Goal: Information Seeking & Learning: Learn about a topic

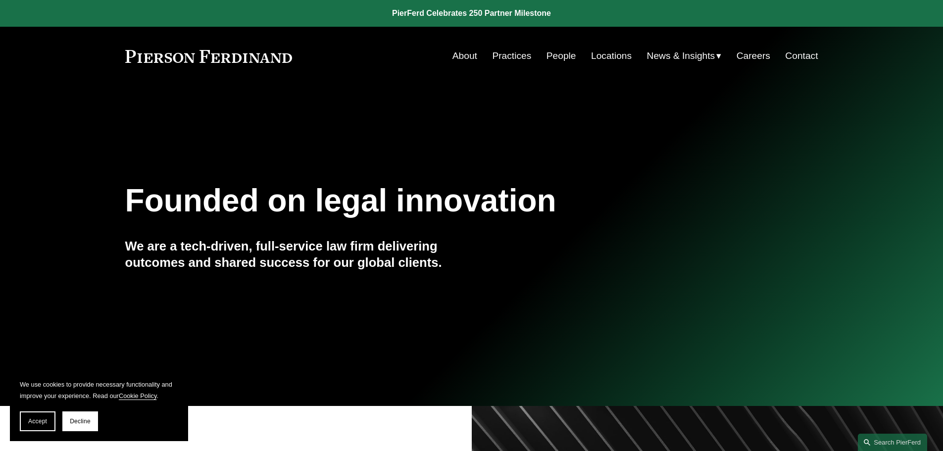
click at [564, 53] on link "People" at bounding box center [562, 56] width 30 height 19
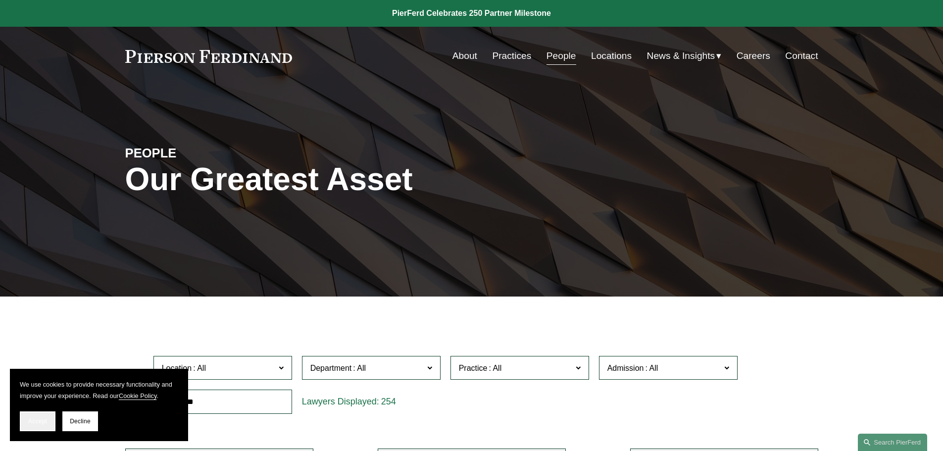
click at [40, 417] on button "Accept" at bounding box center [38, 422] width 36 height 20
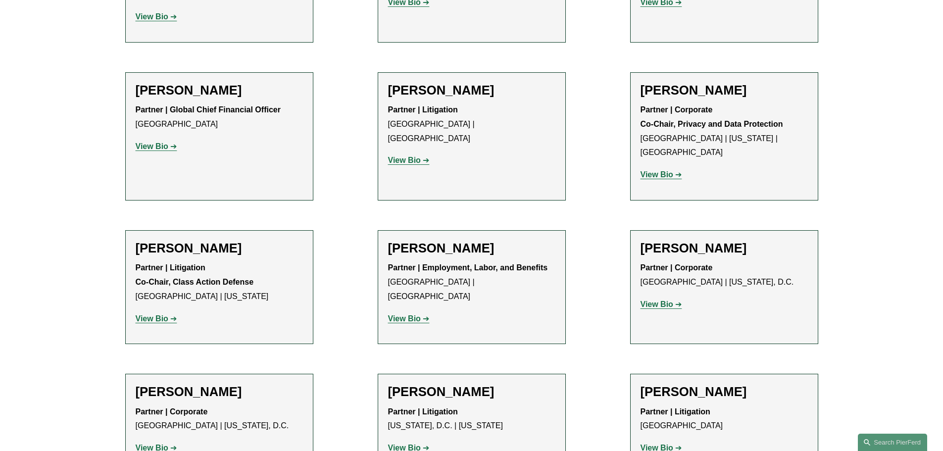
scroll to position [7606, 0]
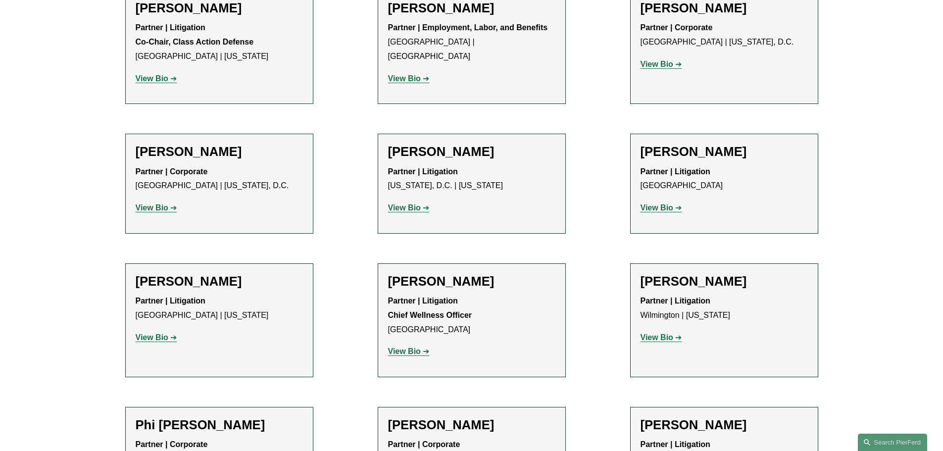
scroll to position [7959, 0]
